Goal: Information Seeking & Learning: Learn about a topic

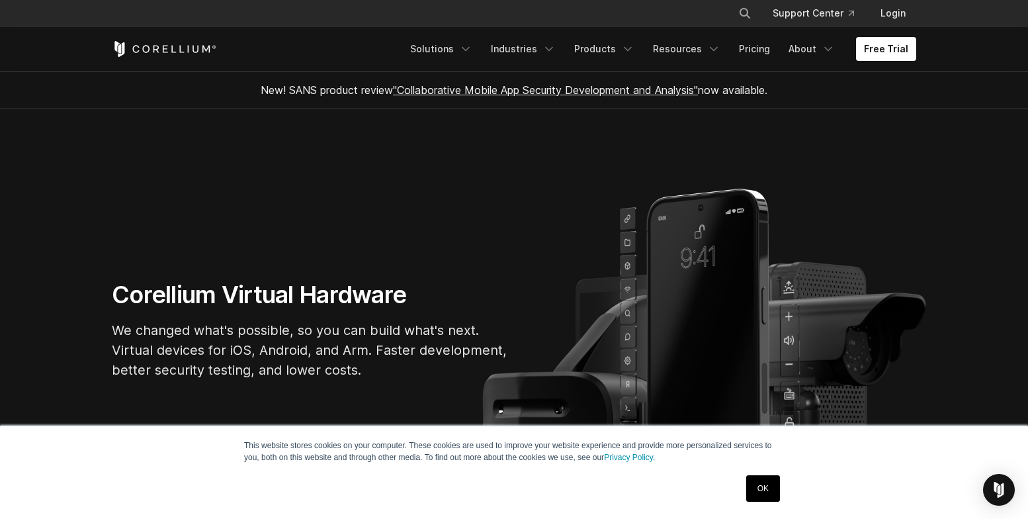
click at [764, 491] on link "OK" at bounding box center [763, 488] width 34 height 26
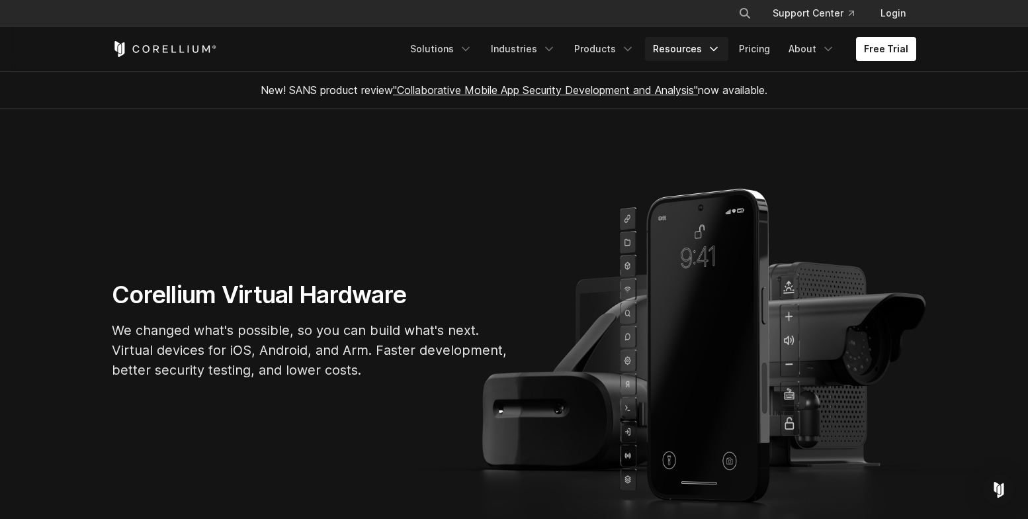
click at [718, 52] on icon "Navigation Menu" at bounding box center [713, 48] width 13 height 13
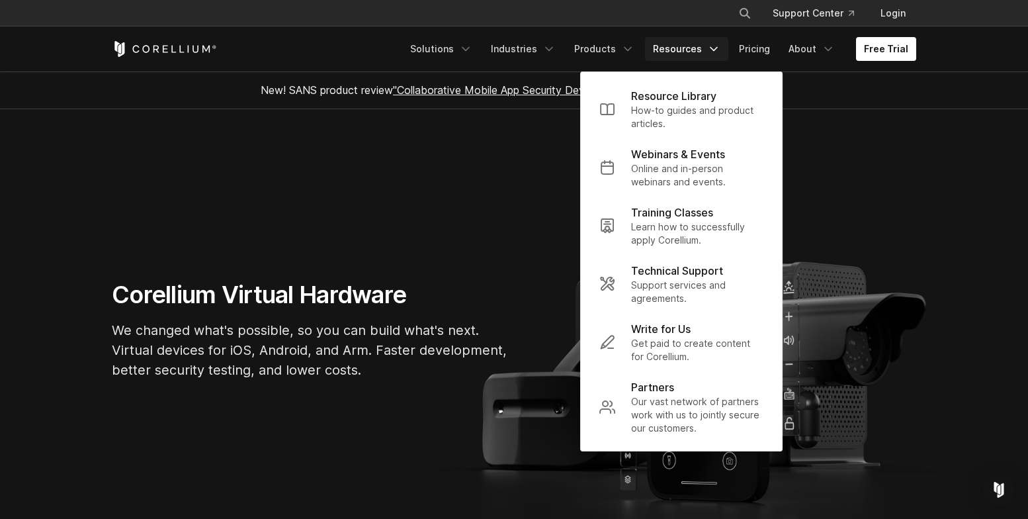
click at [718, 52] on icon "Navigation Menu" at bounding box center [713, 48] width 13 height 13
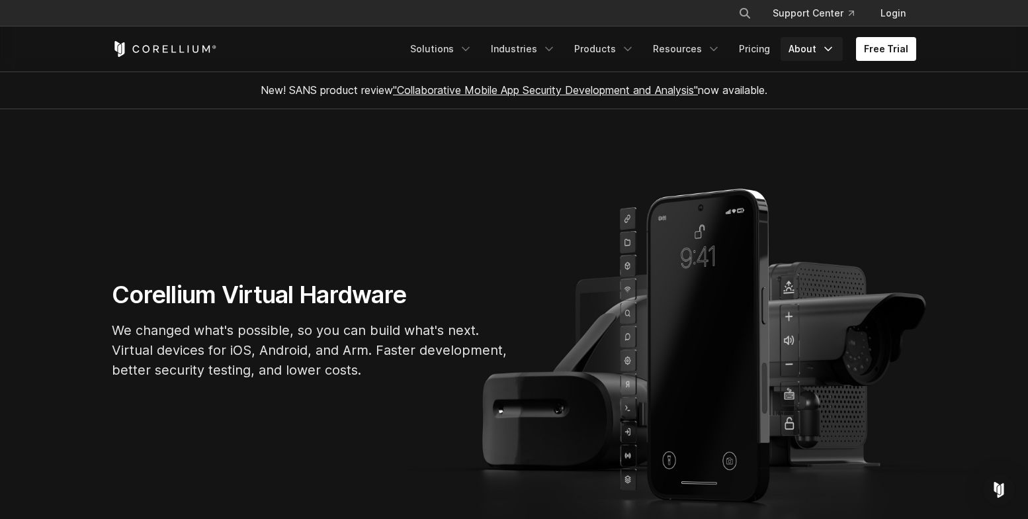
click at [824, 48] on icon "Navigation Menu" at bounding box center [828, 48] width 13 height 13
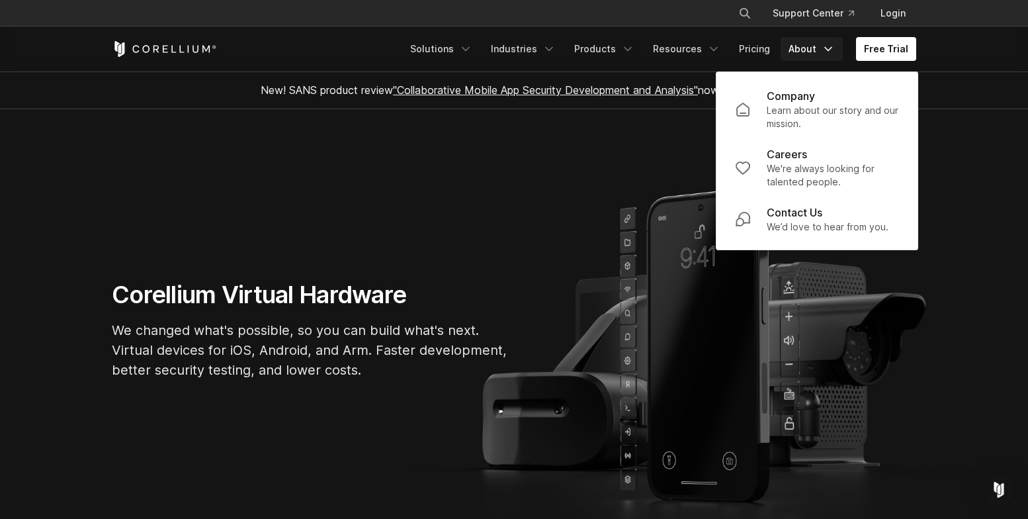
click at [824, 48] on icon "Navigation Menu" at bounding box center [828, 48] width 13 height 13
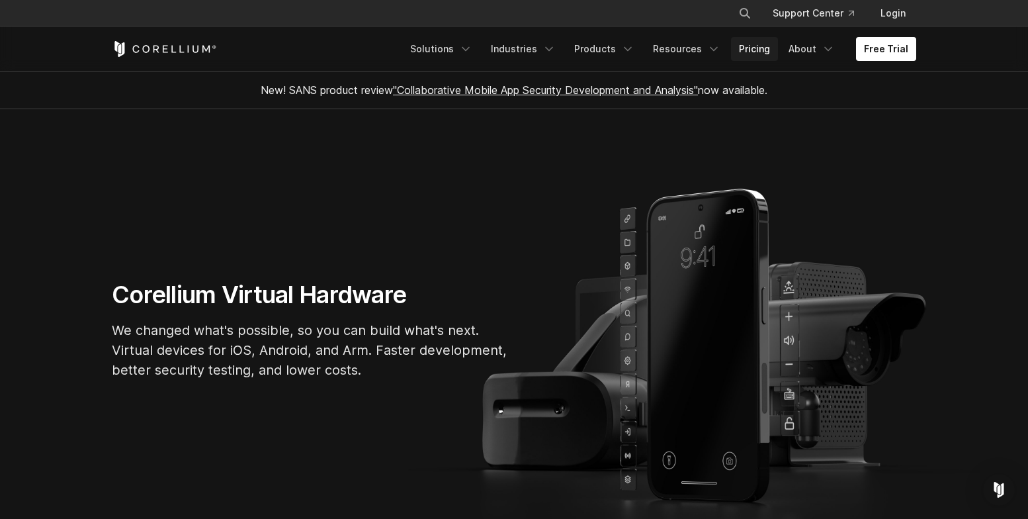
click at [768, 50] on link "Pricing" at bounding box center [754, 49] width 47 height 24
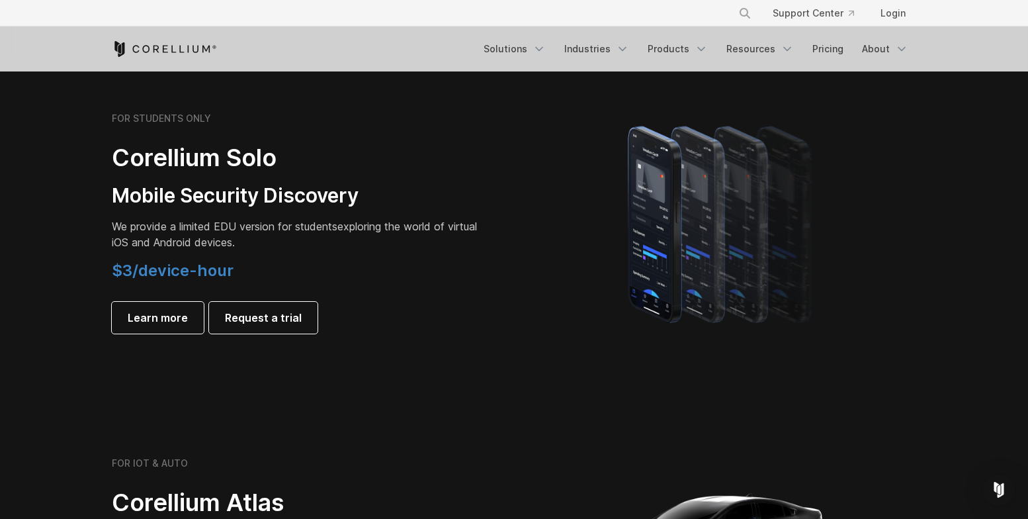
scroll to position [873, 0]
